Goal: Transaction & Acquisition: Book appointment/travel/reservation

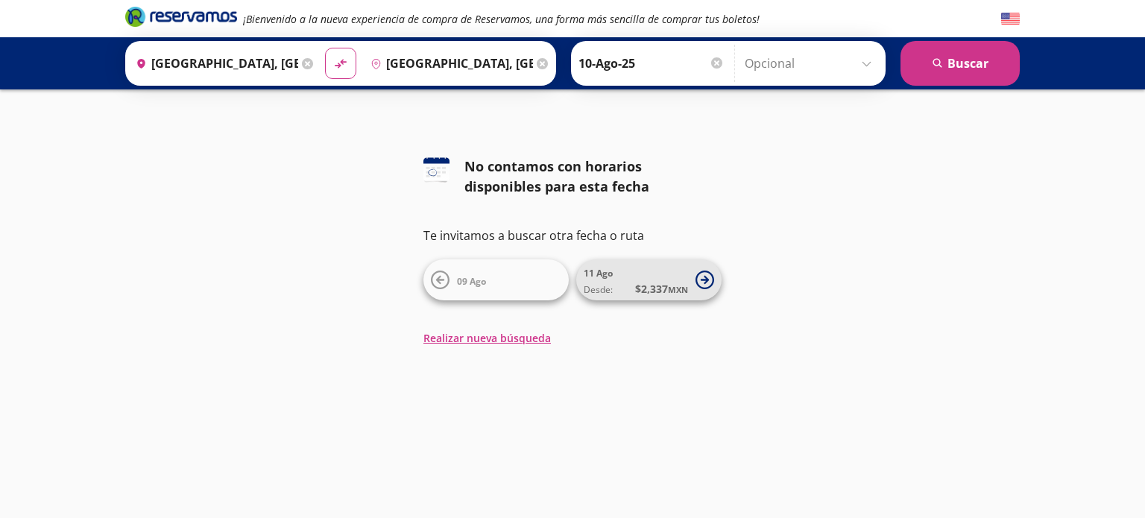
click at [709, 277] on icon at bounding box center [705, 280] width 19 height 19
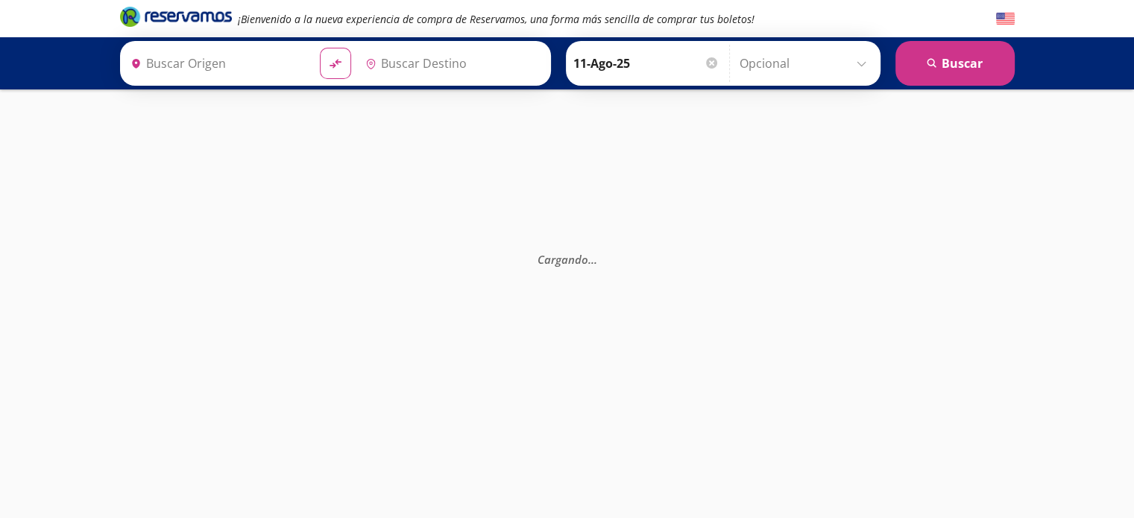
type input "[GEOGRAPHIC_DATA], [GEOGRAPHIC_DATA]"
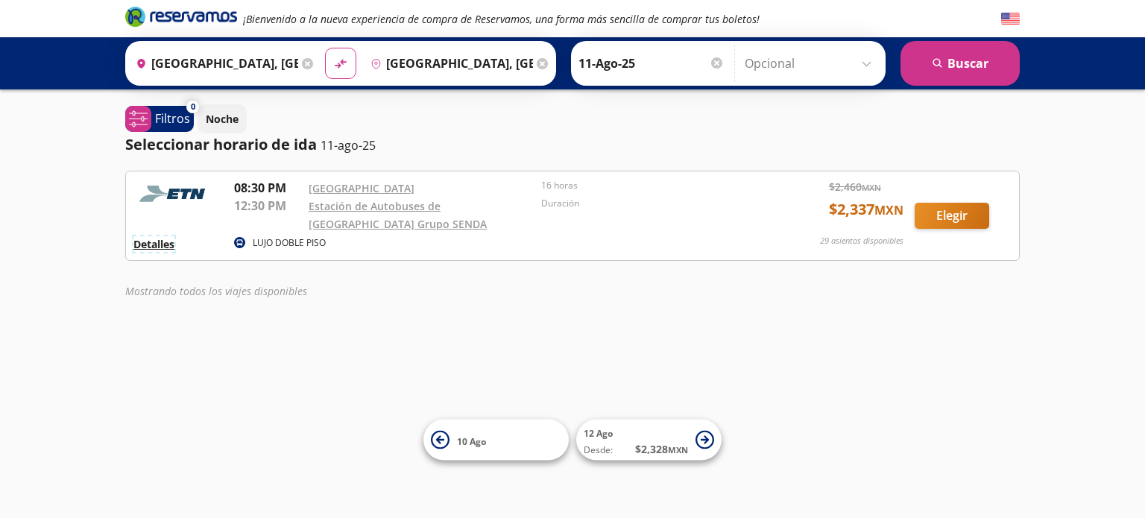
click at [147, 245] on button "Detalles" at bounding box center [153, 244] width 41 height 16
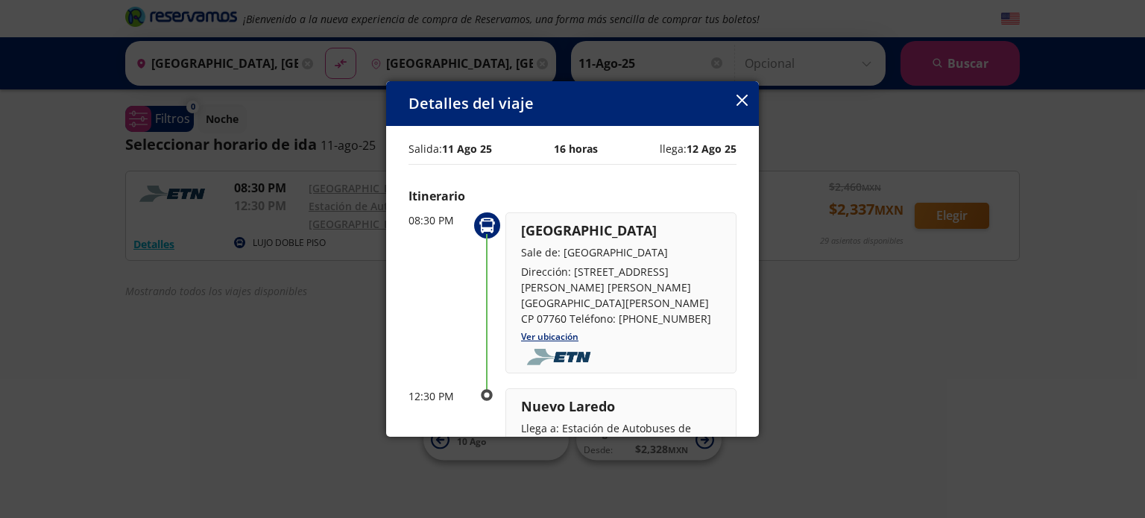
click at [737, 104] on div "Detalles del viaje Salida: [DATE] 16 horas llega: [DATE] Itinerario 08:30 PM [G…" at bounding box center [572, 259] width 373 height 356
click at [751, 95] on div "Detalles del viaje" at bounding box center [572, 103] width 373 height 45
click at [745, 95] on icon "button" at bounding box center [742, 100] width 11 height 11
